Goal: Transaction & Acquisition: Subscribe to service/newsletter

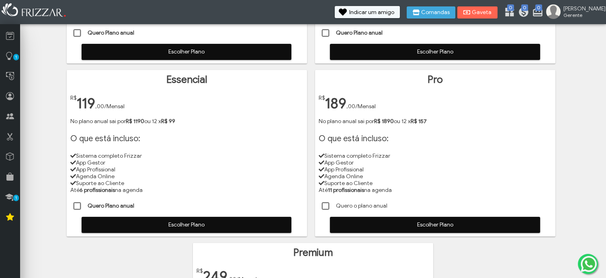
scroll to position [178, 0]
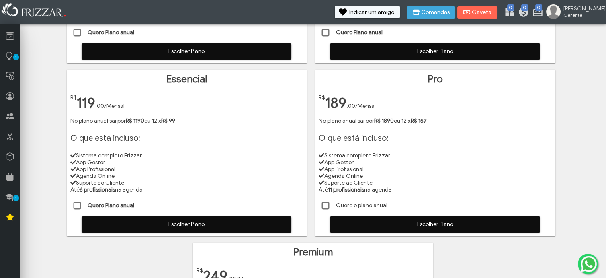
click at [119, 222] on span "Escolher Plano" at bounding box center [186, 224] width 198 height 12
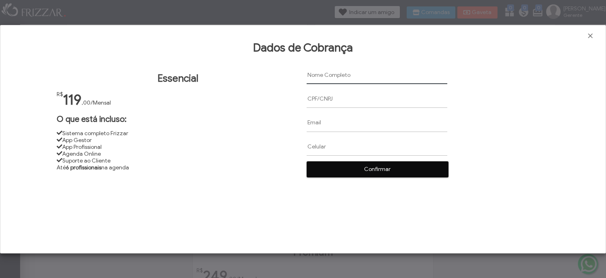
click at [315, 71] on input "text" at bounding box center [376, 75] width 141 height 18
paste input "[PERSON_NAME]"
type input "[PERSON_NAME]"
click at [307, 98] on input "text" at bounding box center [376, 99] width 141 height 18
paste input "119.758.699-74"
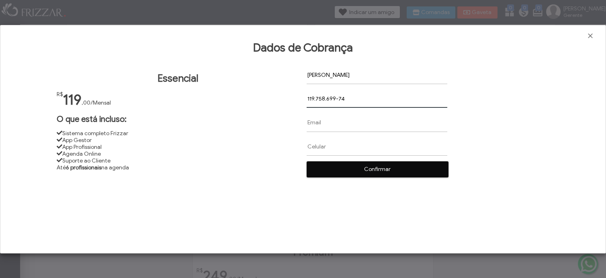
type input "119.758.699-74"
drag, startPoint x: 310, startPoint y: 119, endPoint x: 314, endPoint y: 120, distance: 4.4
click at [312, 119] on input "text" at bounding box center [376, 122] width 141 height 18
paste input "[EMAIL_ADDRESS][DOMAIN_NAME]"
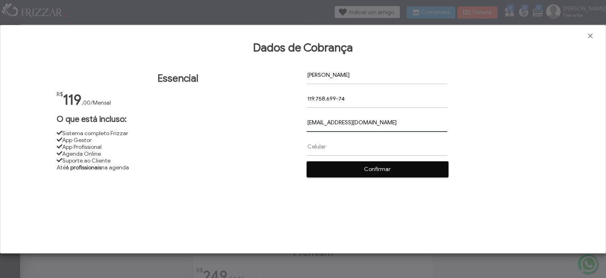
type input "[EMAIL_ADDRESS][DOMAIN_NAME]"
click at [315, 145] on input "text" at bounding box center [376, 146] width 141 height 18
drag, startPoint x: 318, startPoint y: 144, endPoint x: 309, endPoint y: 147, distance: 9.7
click at [309, 147] on input "text" at bounding box center [376, 146] width 141 height 18
paste input "[PHONE_NUMBER]"
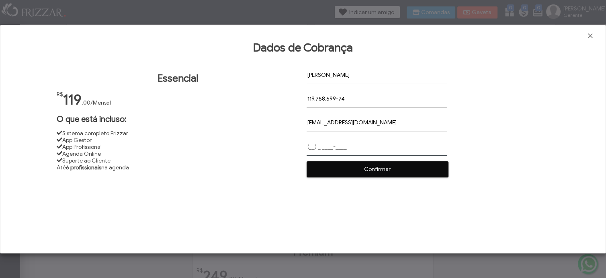
type input "[PHONE_NUMBER]"
click at [381, 168] on span "Confirmar" at bounding box center [377, 169] width 130 height 12
